Goal: Task Accomplishment & Management: Use online tool/utility

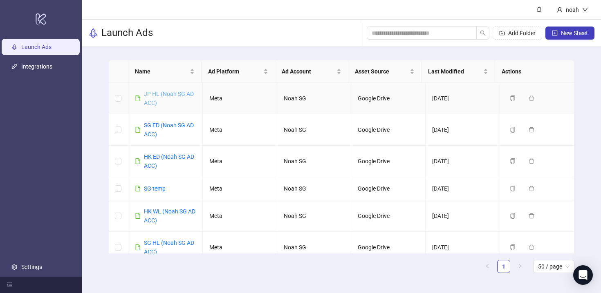
click at [181, 94] on link "JP HL (Noah SG AD ACC)" at bounding box center [169, 99] width 50 height 16
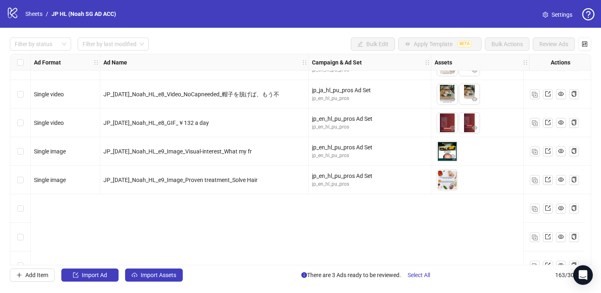
scroll to position [3317, 0]
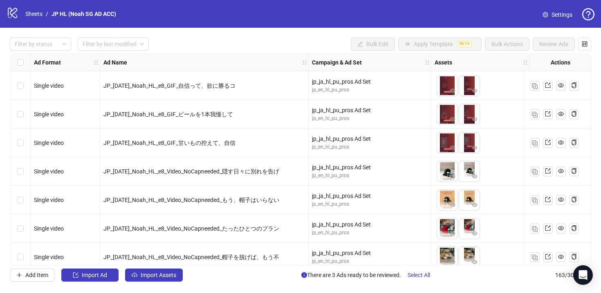
click at [20, 224] on div "Select row 122" at bounding box center [20, 229] width 20 height 29
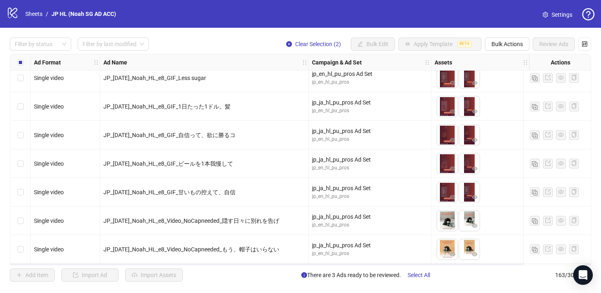
scroll to position [3278, 0]
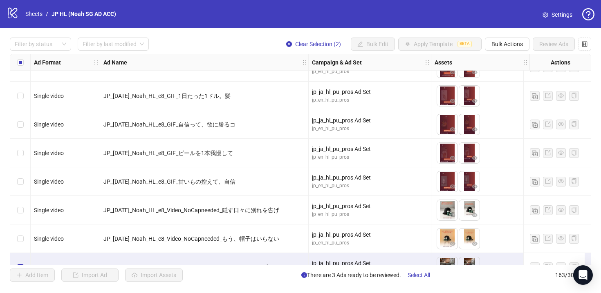
click at [25, 234] on div "Select row 121" at bounding box center [20, 239] width 20 height 29
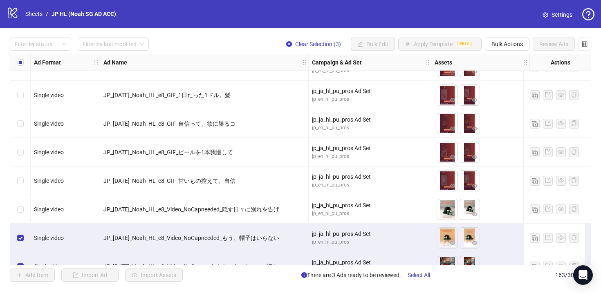
scroll to position [3330, 0]
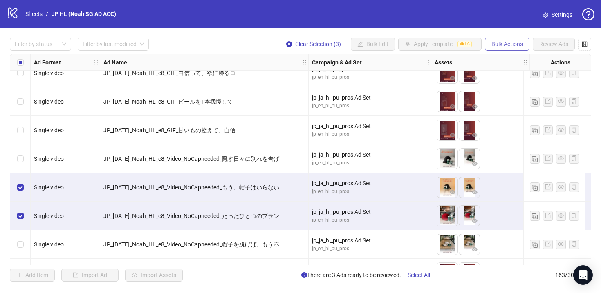
click at [498, 45] on span "Bulk Actions" at bounding box center [506, 44] width 31 height 7
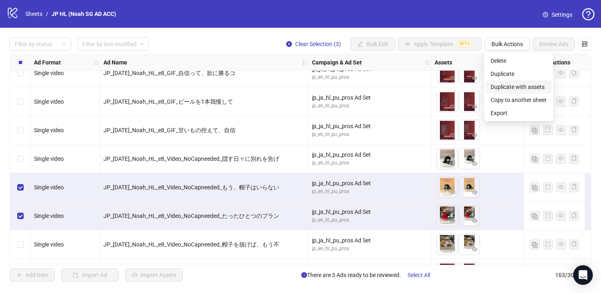
click at [525, 89] on span "Duplicate with assets" at bounding box center [518, 87] width 56 height 9
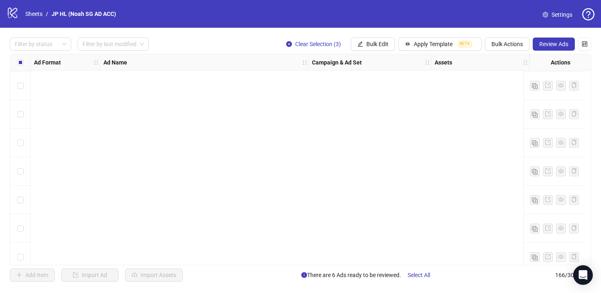
scroll to position [4557, 0]
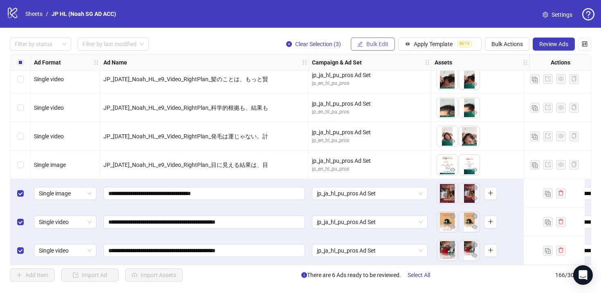
click at [382, 48] on button "Bulk Edit" at bounding box center [373, 44] width 44 height 13
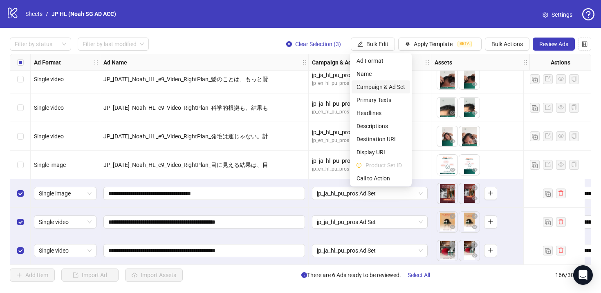
click at [396, 86] on span "Campaign & Ad Set" at bounding box center [380, 87] width 49 height 9
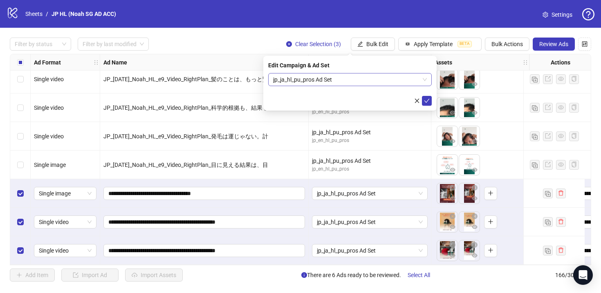
click at [381, 80] on span "jp_ja_hl_pu_pros Ad Set" at bounding box center [350, 80] width 154 height 12
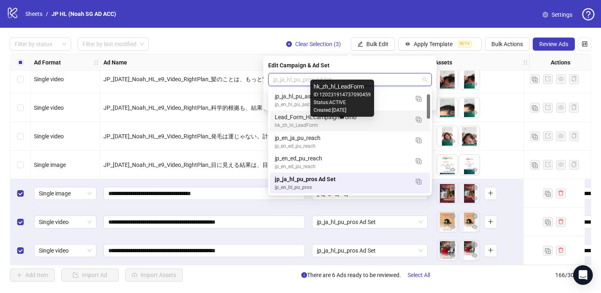
scroll to position [5, 0]
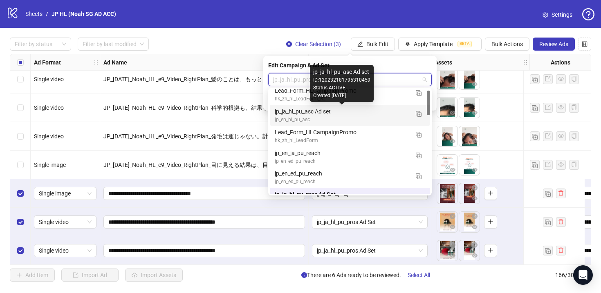
click at [360, 112] on div "jp_ja_hl_pu_asc Ad set" at bounding box center [342, 111] width 134 height 9
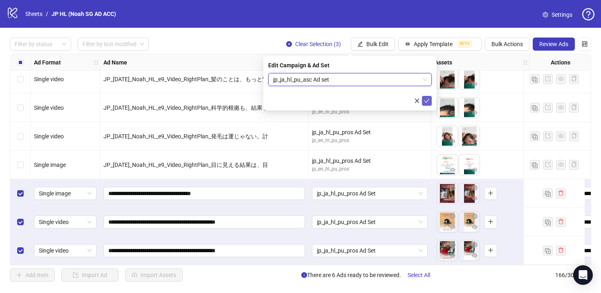
click at [425, 102] on icon "check" at bounding box center [427, 101] width 6 height 6
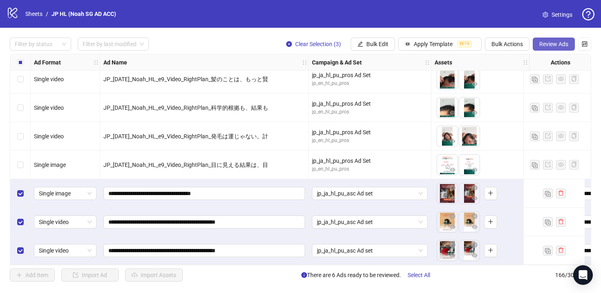
click at [550, 44] on span "Review Ads" at bounding box center [553, 44] width 29 height 7
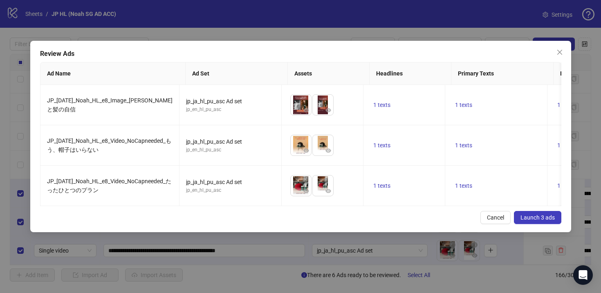
click at [549, 224] on button "Launch 3 ads" at bounding box center [537, 217] width 47 height 13
